Goal: Complete application form

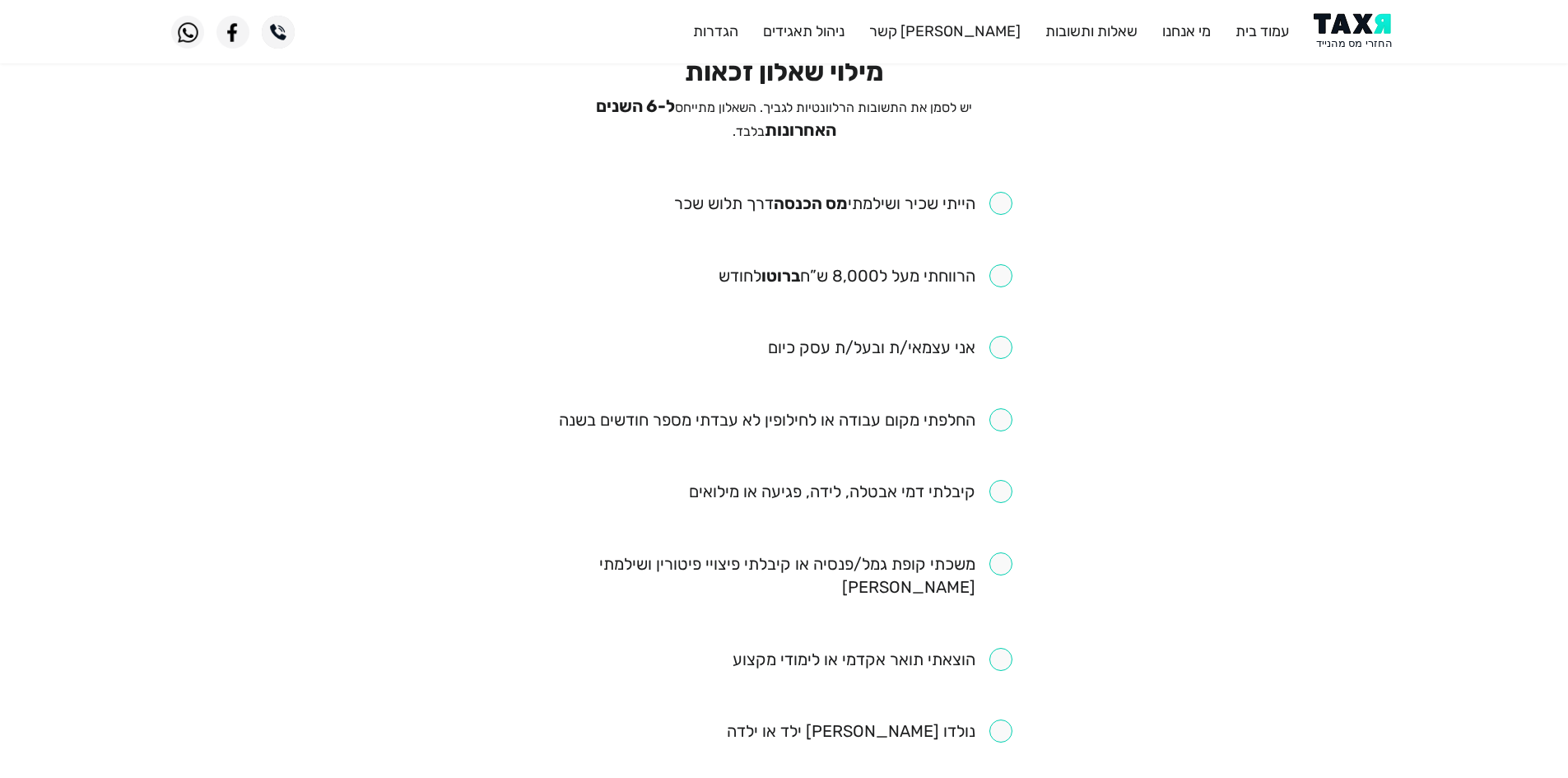
scroll to position [82, 0]
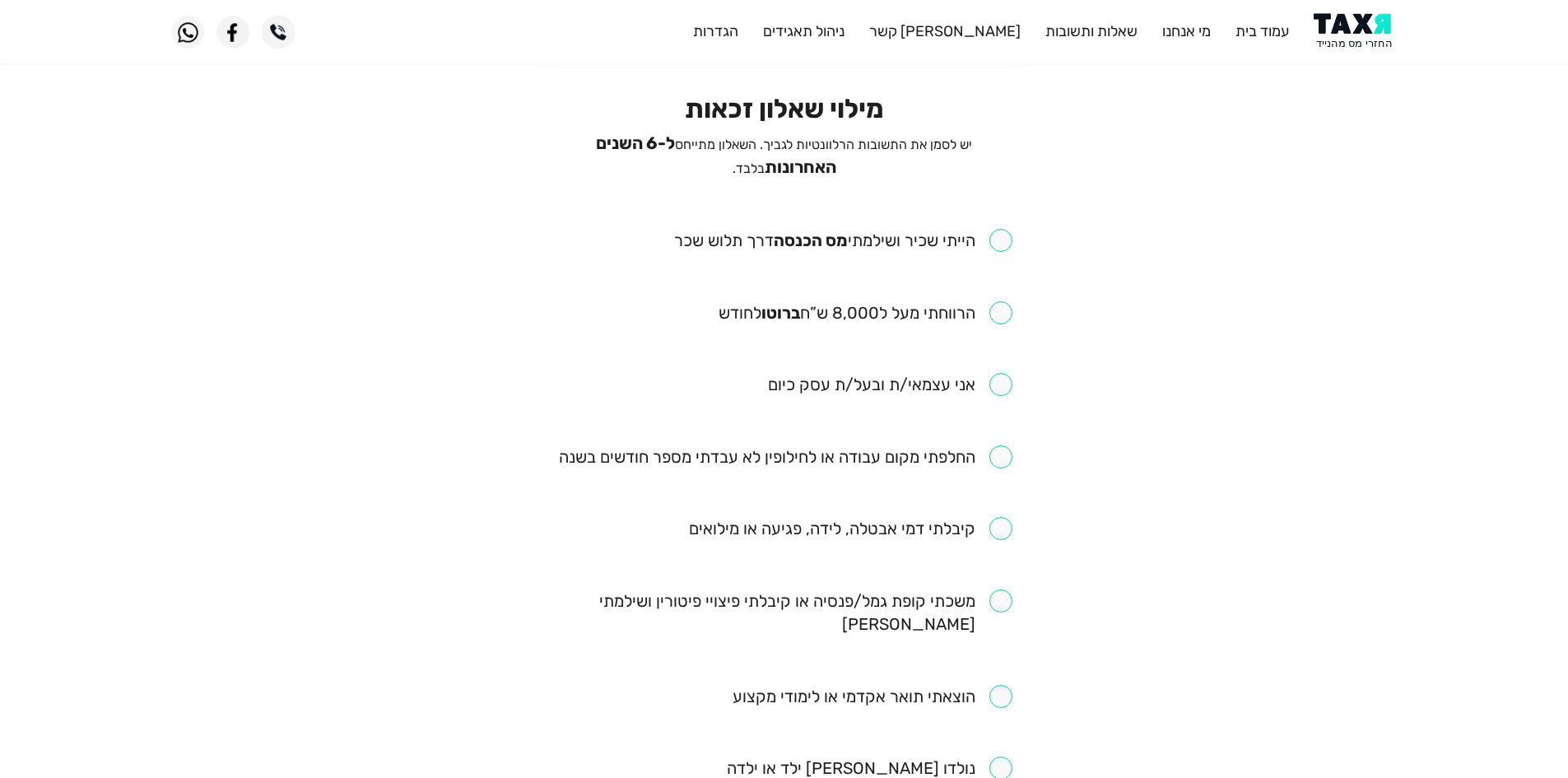
click at [1002, 230] on input "checkbox" at bounding box center [844, 240] width 338 height 23
checkbox input "true"
click at [787, 170] on span "יש לסמן את התשובות הרלוונטיות לגביך. השאלון מתייחס ל-6 השנים האחרונות בלבד." at bounding box center [784, 157] width 376 height 39
click at [998, 524] on input "checkbox" at bounding box center [851, 529] width 324 height 23
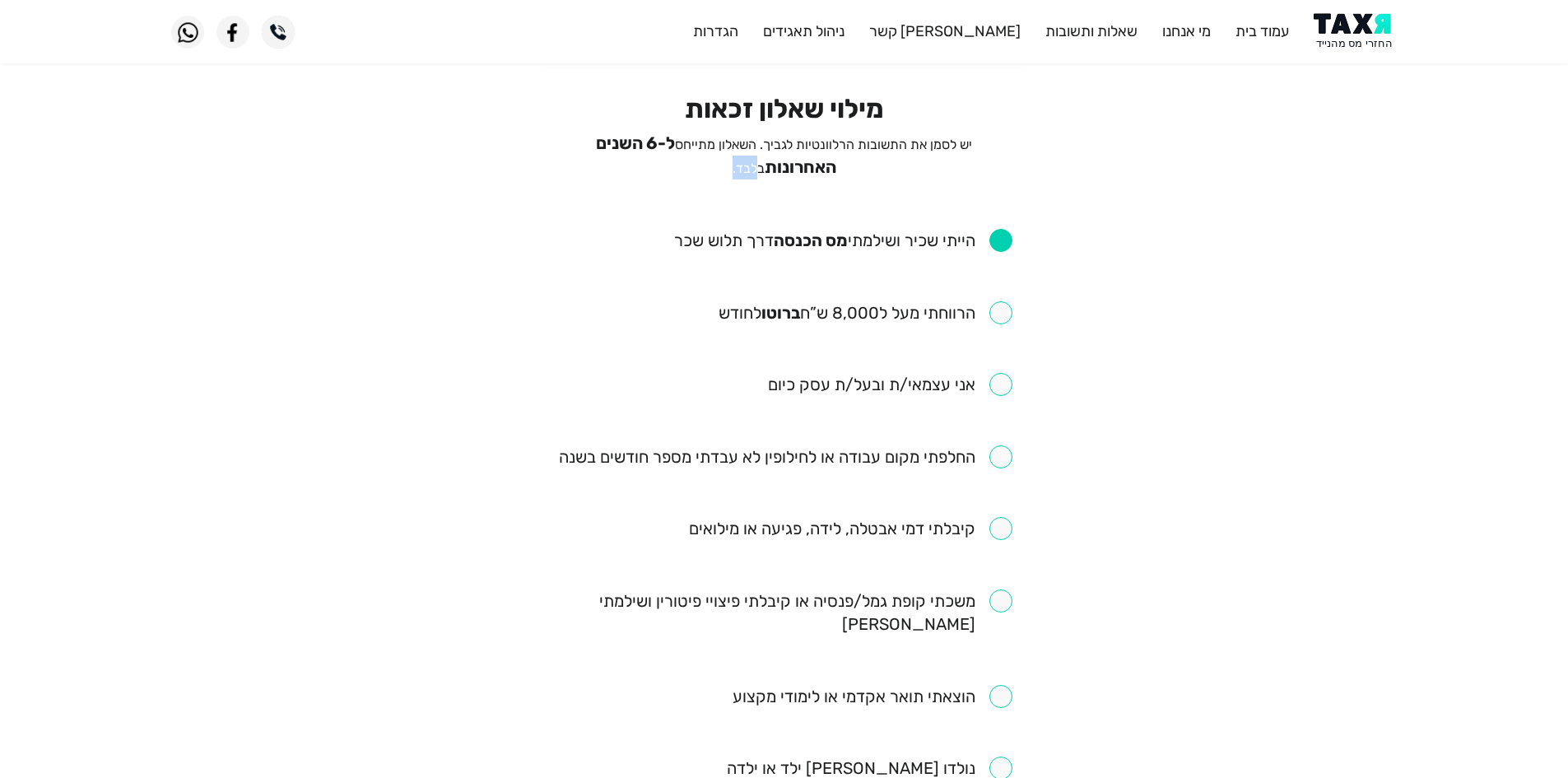
checkbox input "true"
click at [997, 446] on input "checkbox" at bounding box center [786, 457] width 454 height 23
click at [972, 458] on input "checkbox" at bounding box center [786, 457] width 454 height 23
checkbox input "false"
click at [700, 144] on span "ל-6 השנים האחרונות" at bounding box center [716, 155] width 240 height 44
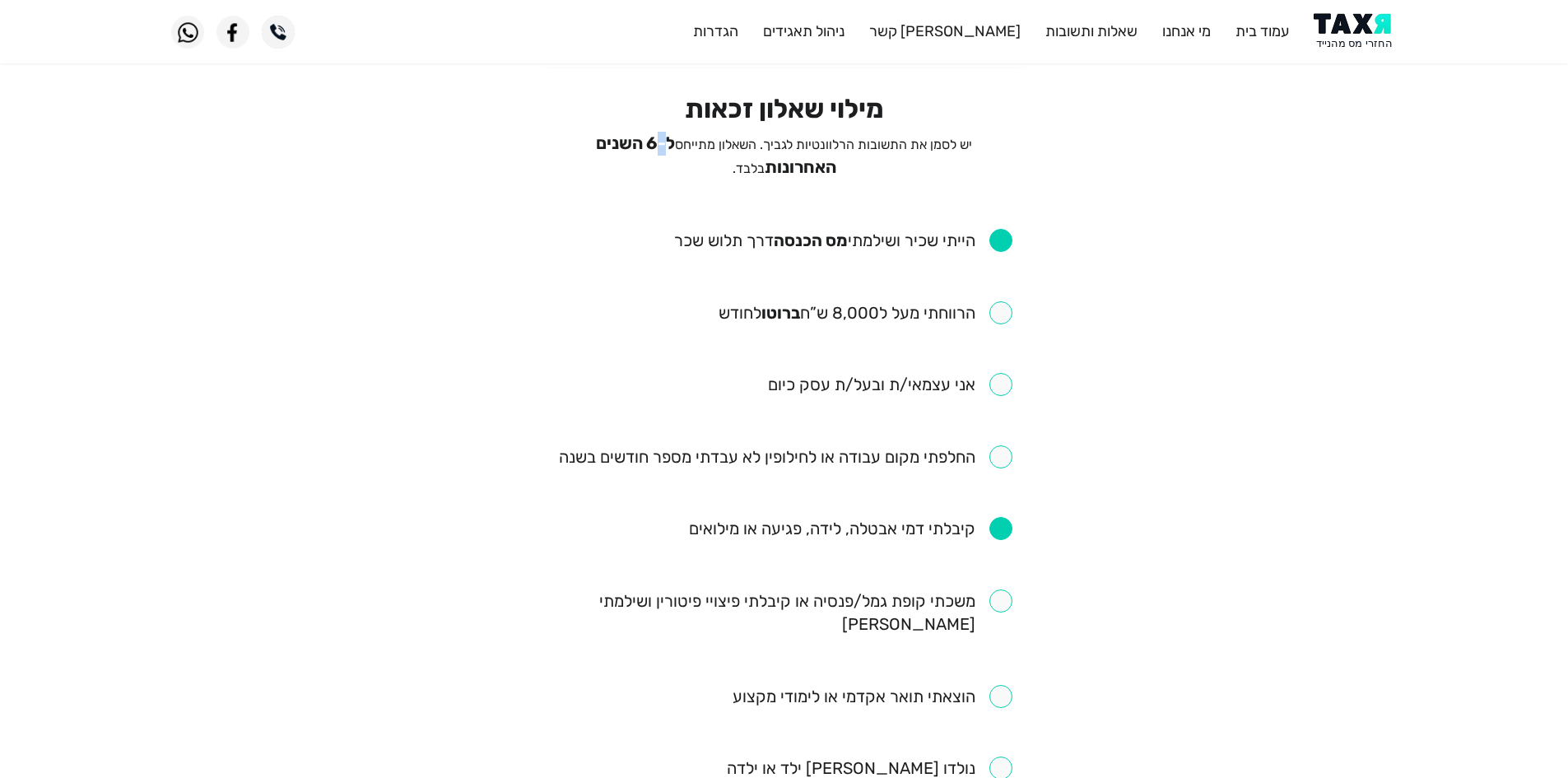
click at [700, 144] on span "ל-6 השנים האחרונות" at bounding box center [716, 155] width 240 height 44
click at [691, 145] on span "ל-6 השנים האחרונות" at bounding box center [716, 155] width 240 height 44
click at [675, 146] on span "ל-6 השנים האחרונות" at bounding box center [716, 155] width 240 height 44
click at [647, 149] on span "ל-6 השנים האחרונות" at bounding box center [716, 155] width 240 height 44
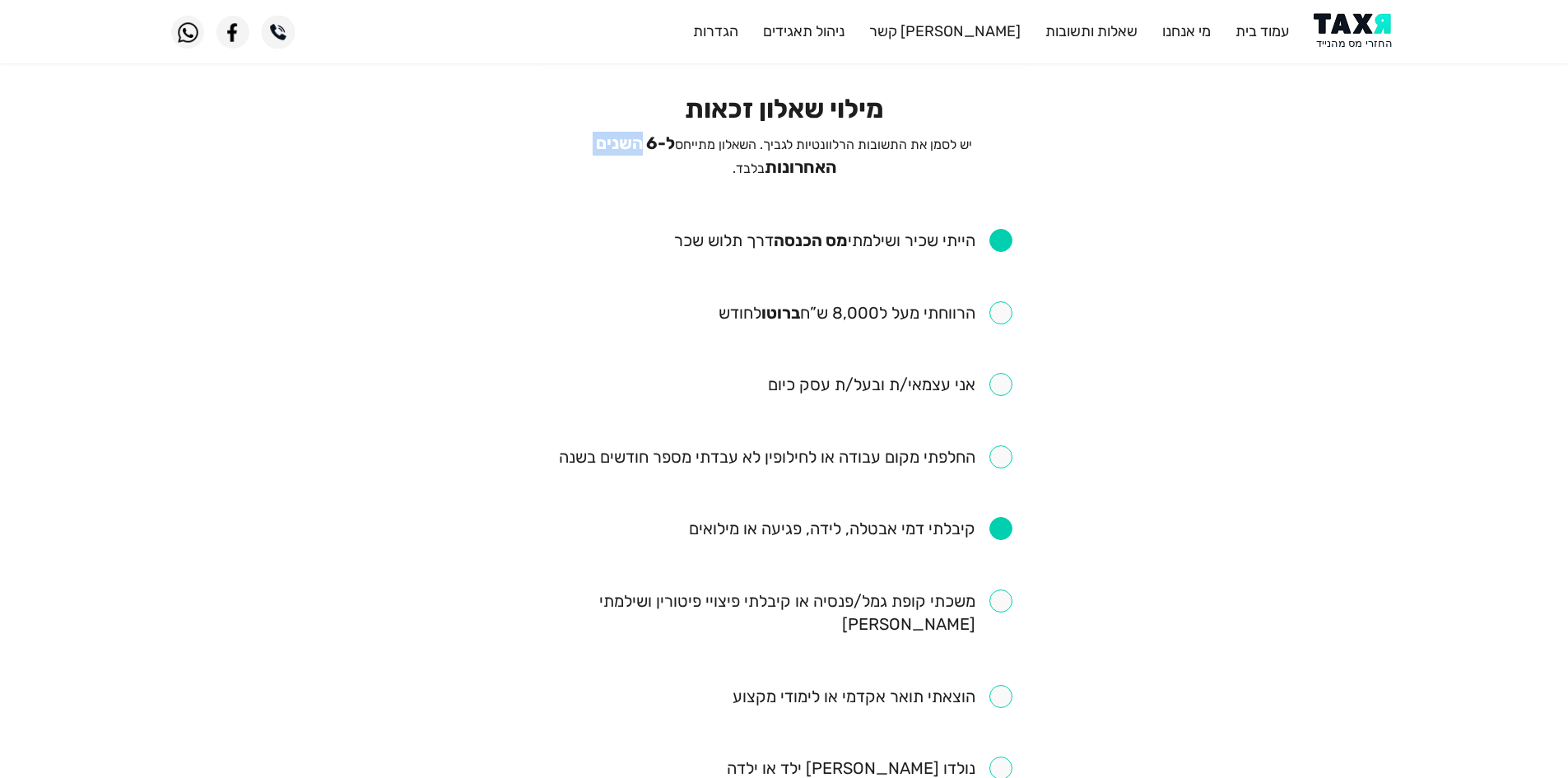
click at [647, 149] on span "ל-6 השנים האחרונות" at bounding box center [716, 155] width 240 height 44
click at [596, 148] on span "ל-6 השנים האחרונות" at bounding box center [716, 155] width 240 height 44
click at [621, 143] on span "ל-6 השנים האחרונות" at bounding box center [716, 155] width 240 height 44
click at [635, 140] on span "ל-6 השנים האחרונות" at bounding box center [716, 155] width 240 height 44
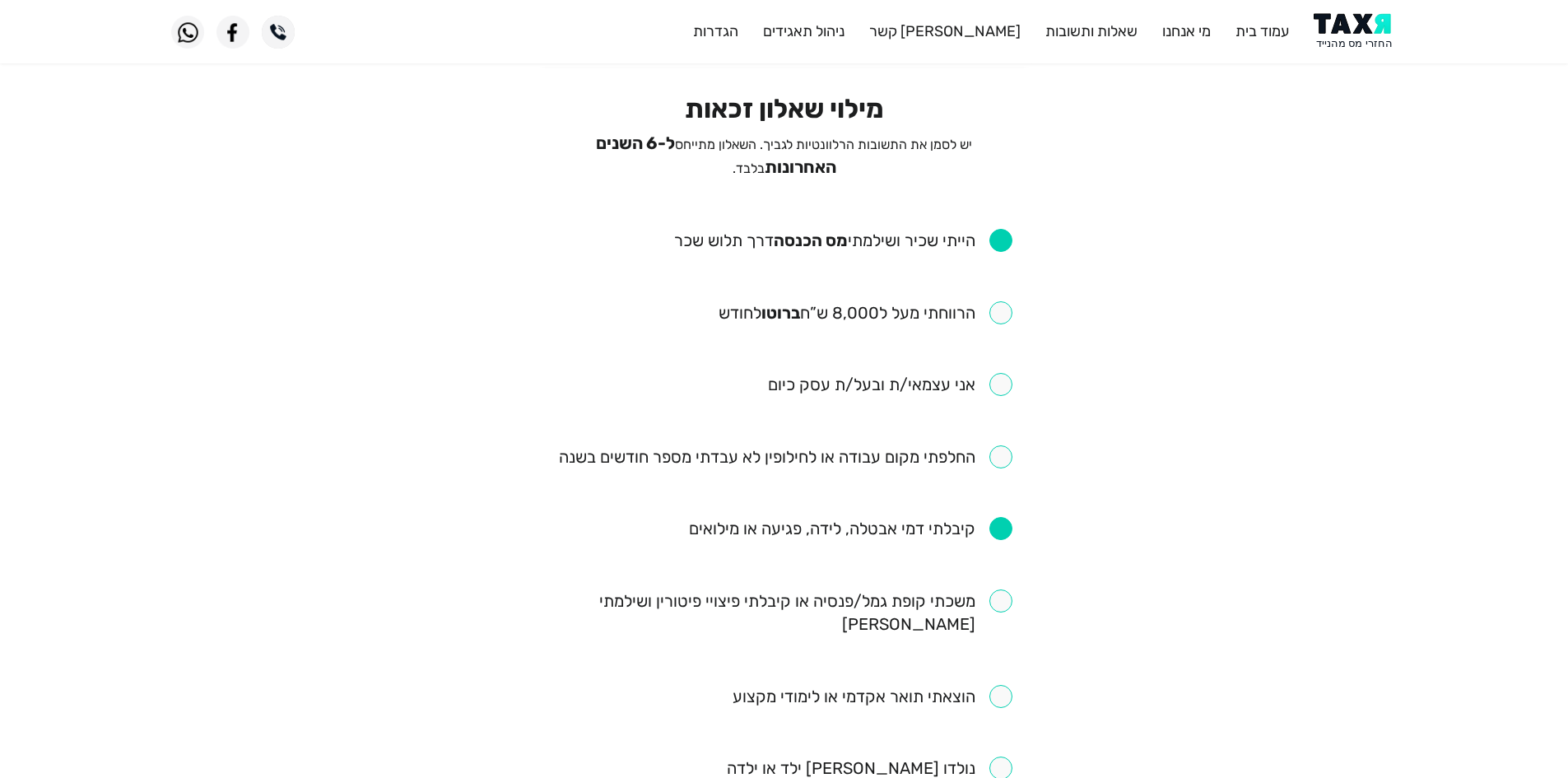
click at [635, 140] on span "ל-6 השנים האחרונות" at bounding box center [716, 155] width 240 height 44
click at [990, 302] on input "checkbox" at bounding box center [866, 313] width 294 height 23
checkbox input "true"
click at [986, 231] on input "checkbox" at bounding box center [844, 240] width 338 height 23
checkbox input "false"
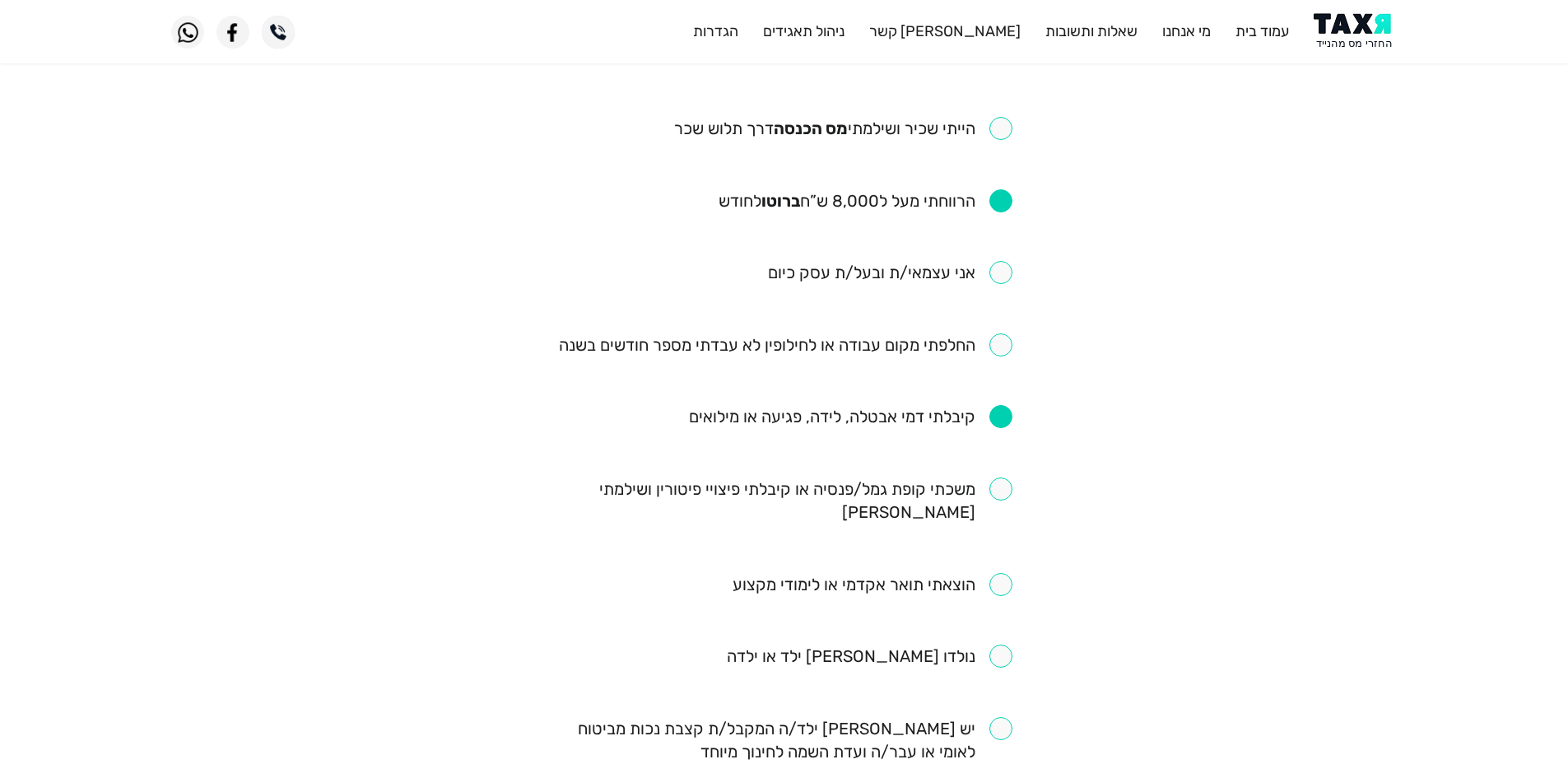
scroll to position [247, 0]
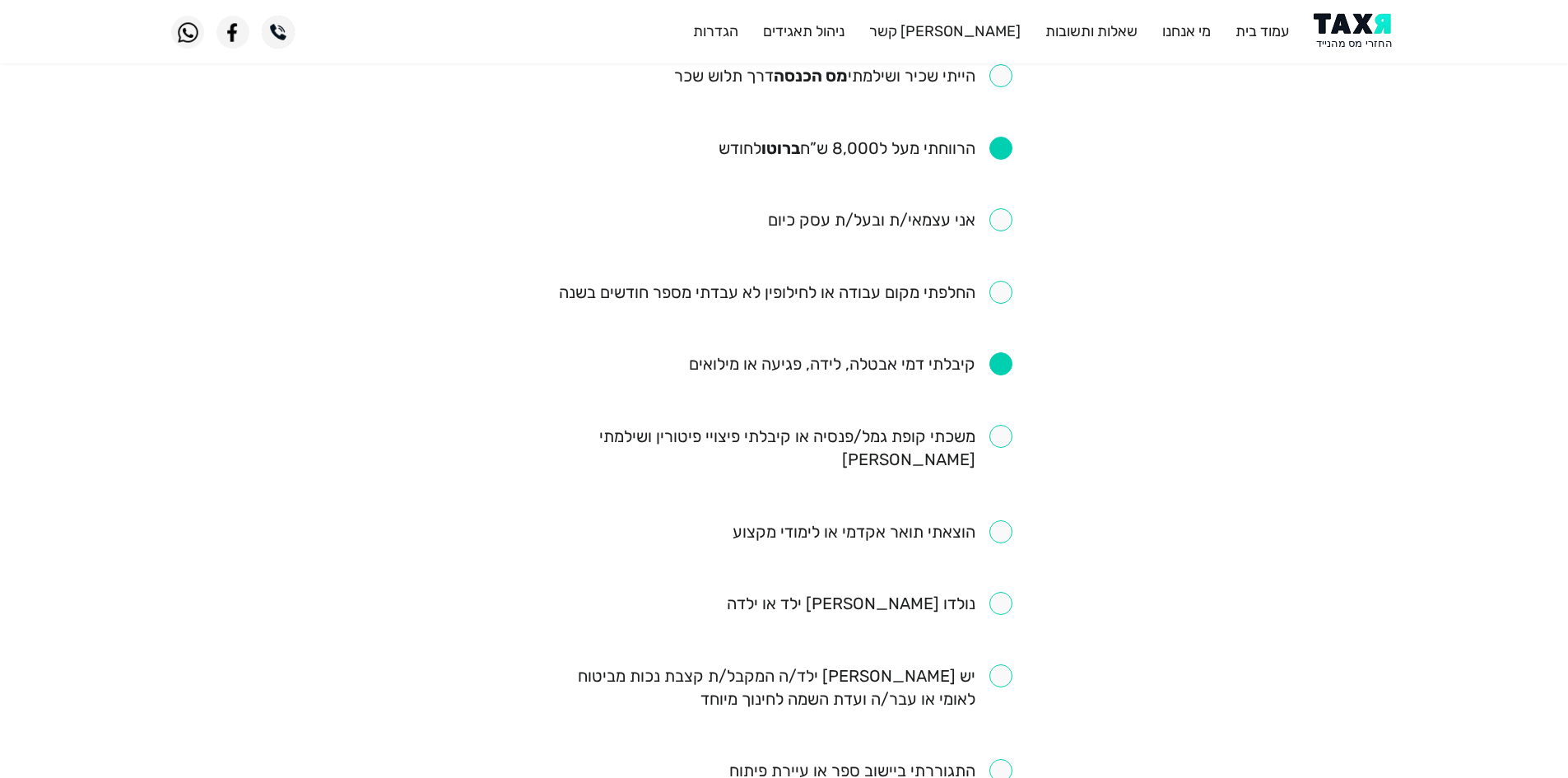
click at [969, 280] on input "checkbox" at bounding box center [786, 292] width 454 height 23
checkbox input "true"
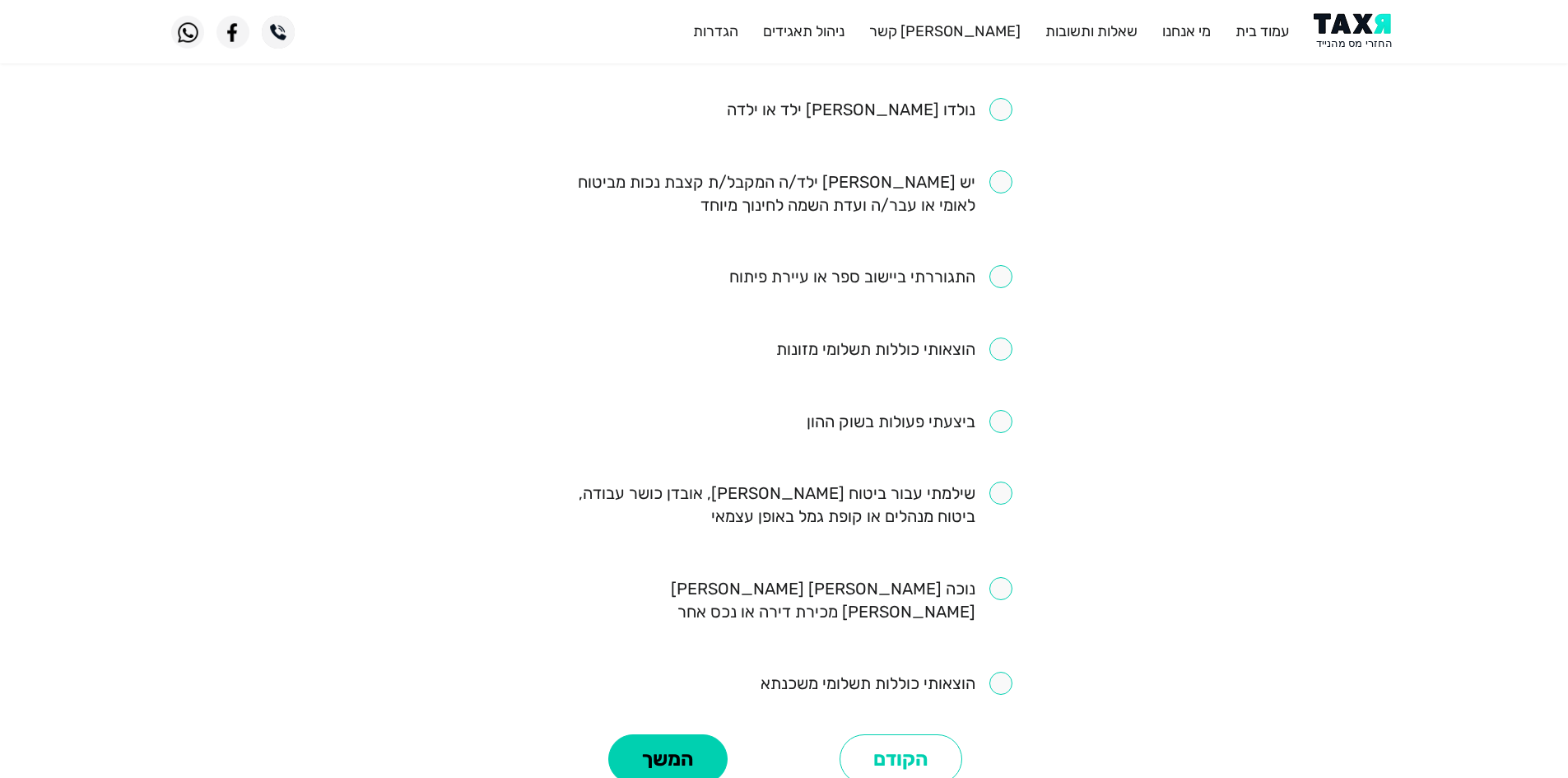
scroll to position [823, 0]
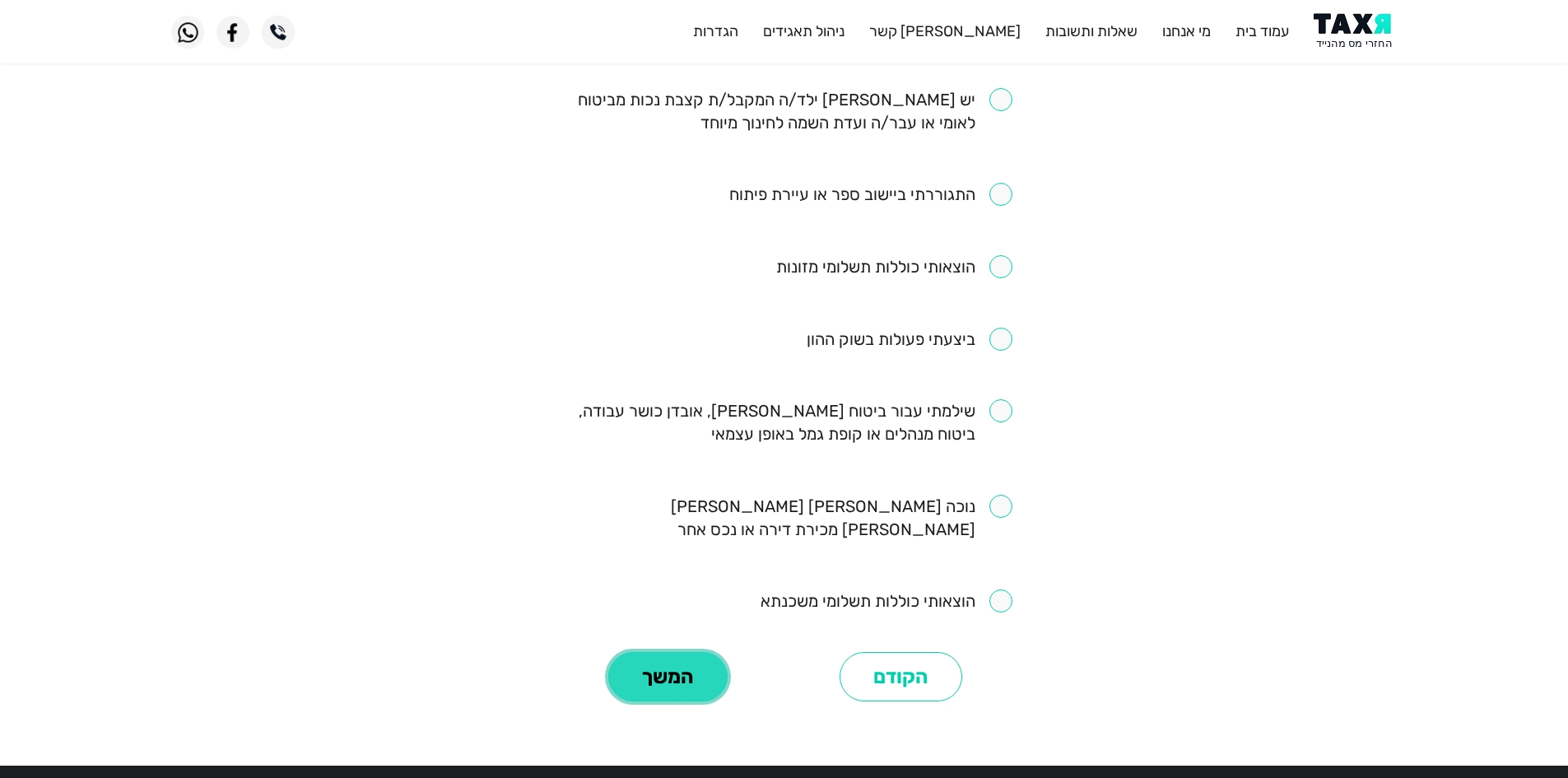
click at [662, 652] on button "המשך" at bounding box center [668, 677] width 119 height 49
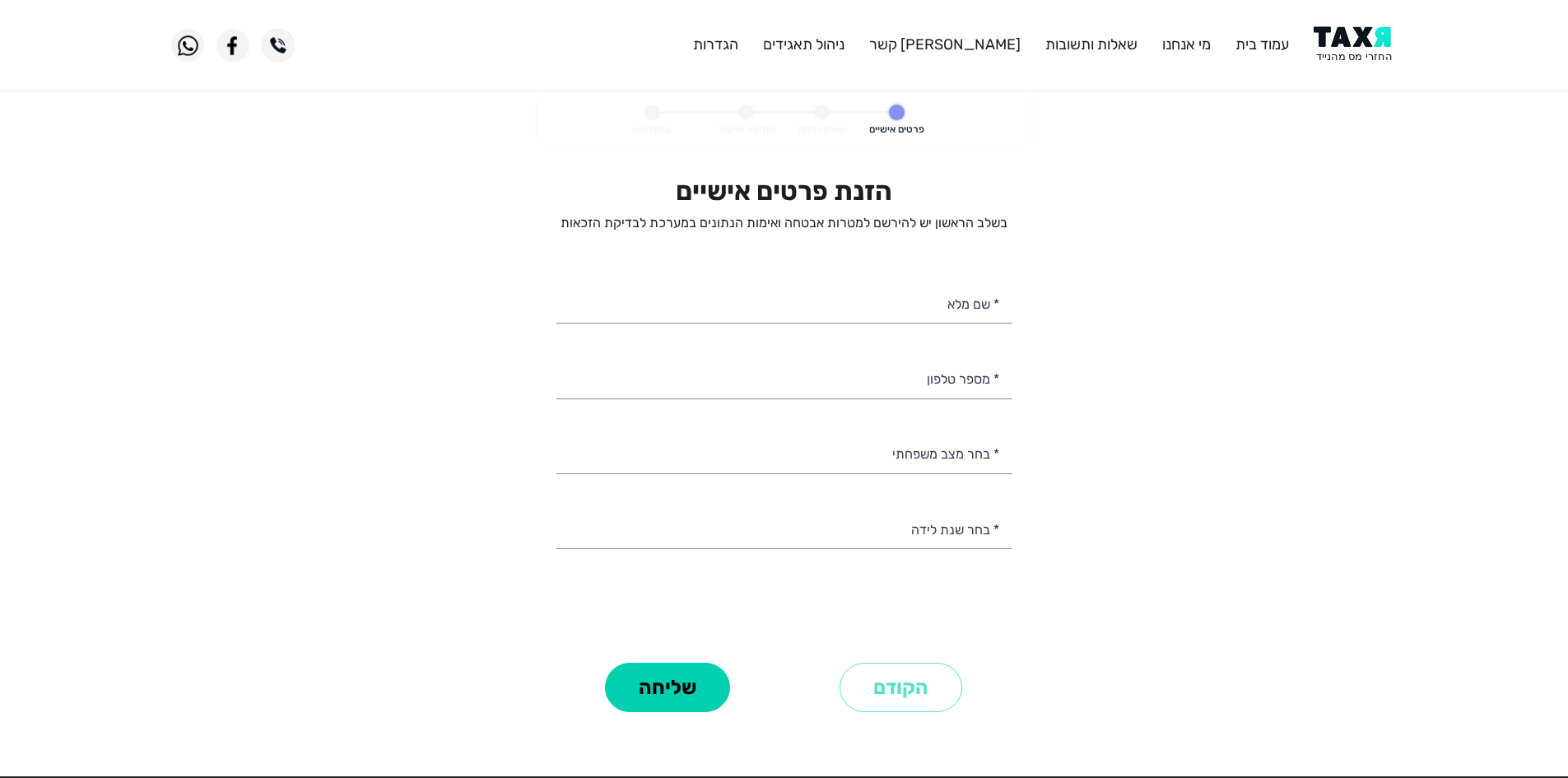
select select
click at [1350, 56] on img at bounding box center [1354, 45] width 83 height 37
